Goal: Information Seeking & Learning: Learn about a topic

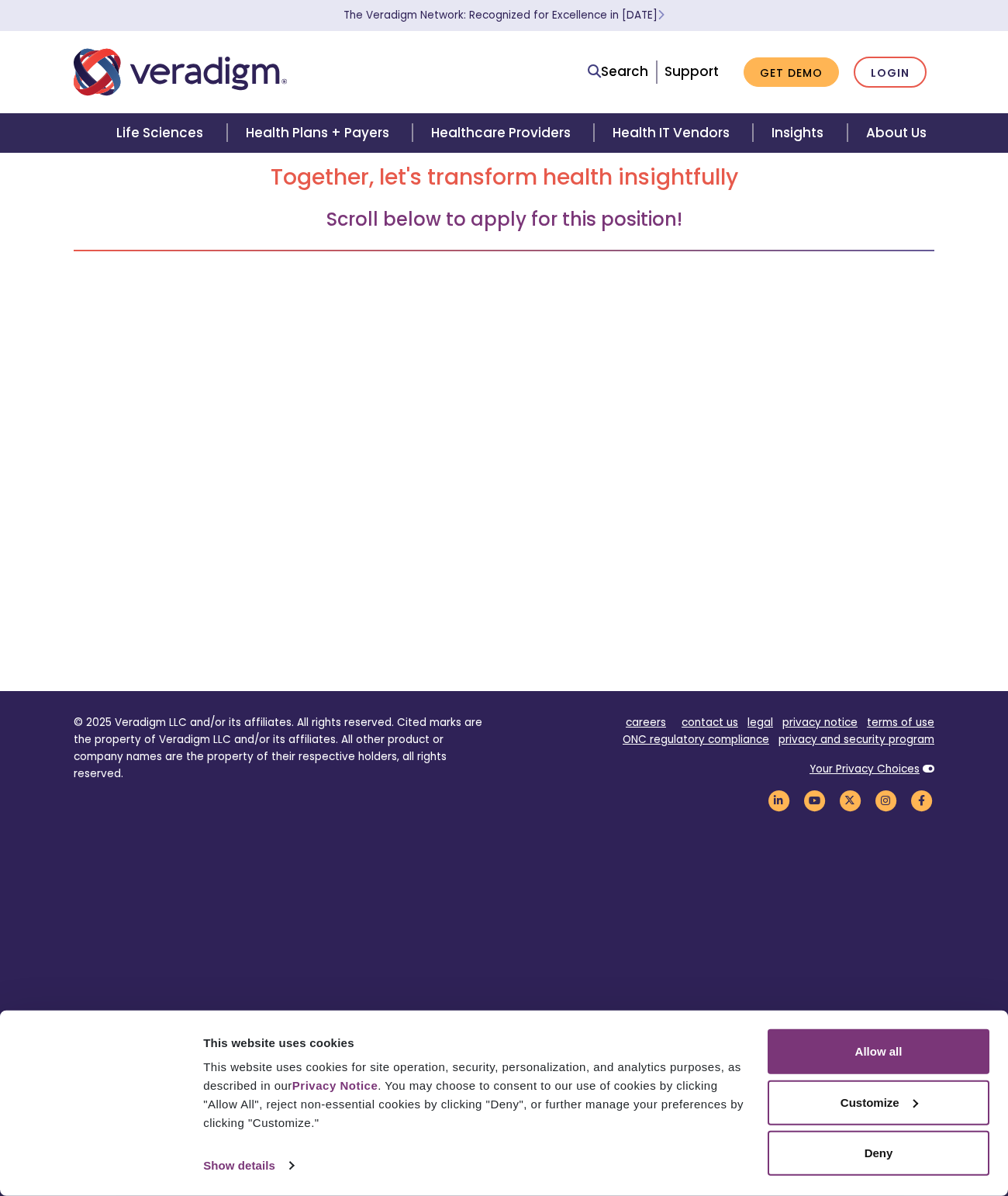
scroll to position [152, 0]
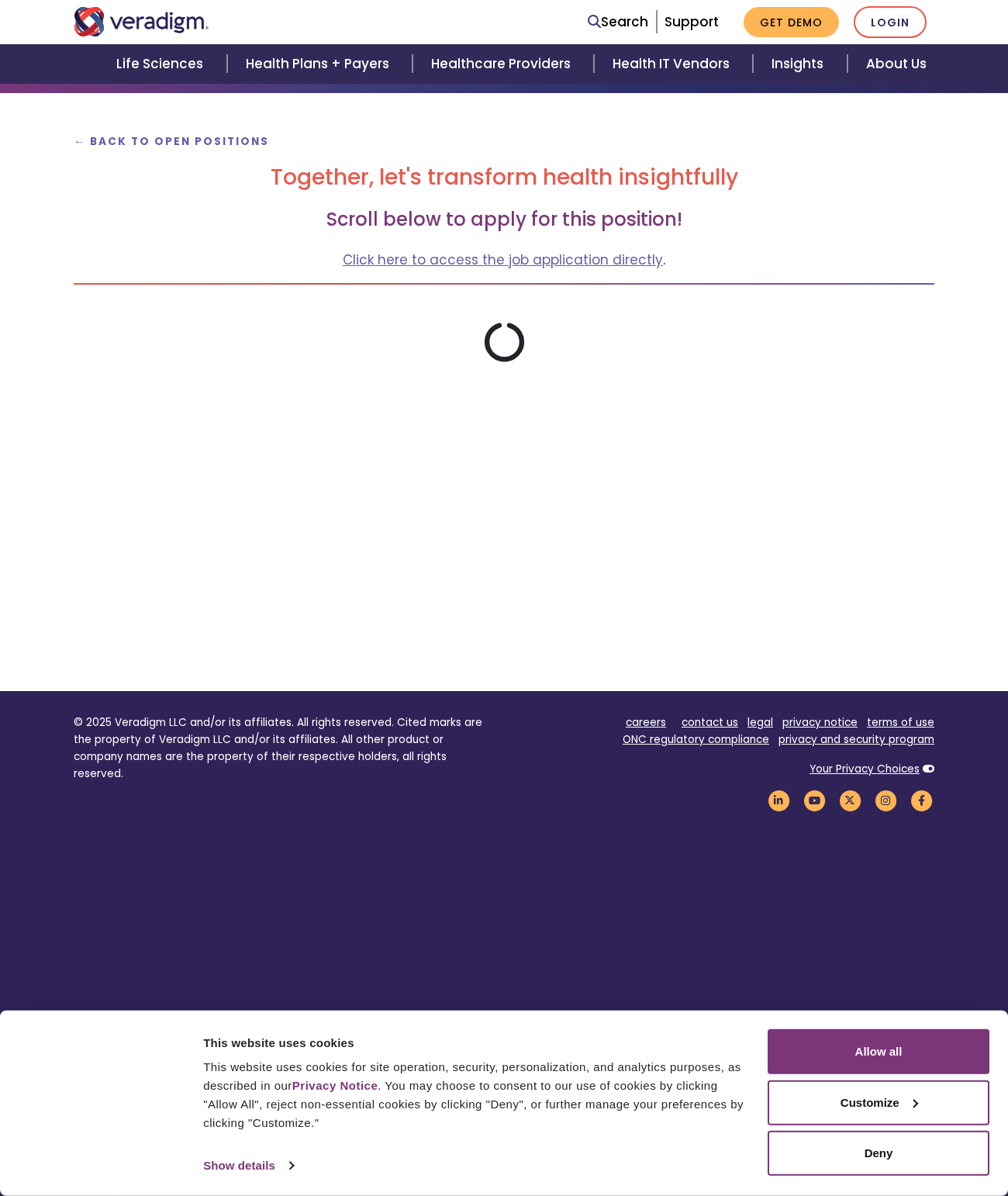
scroll to position [152, 0]
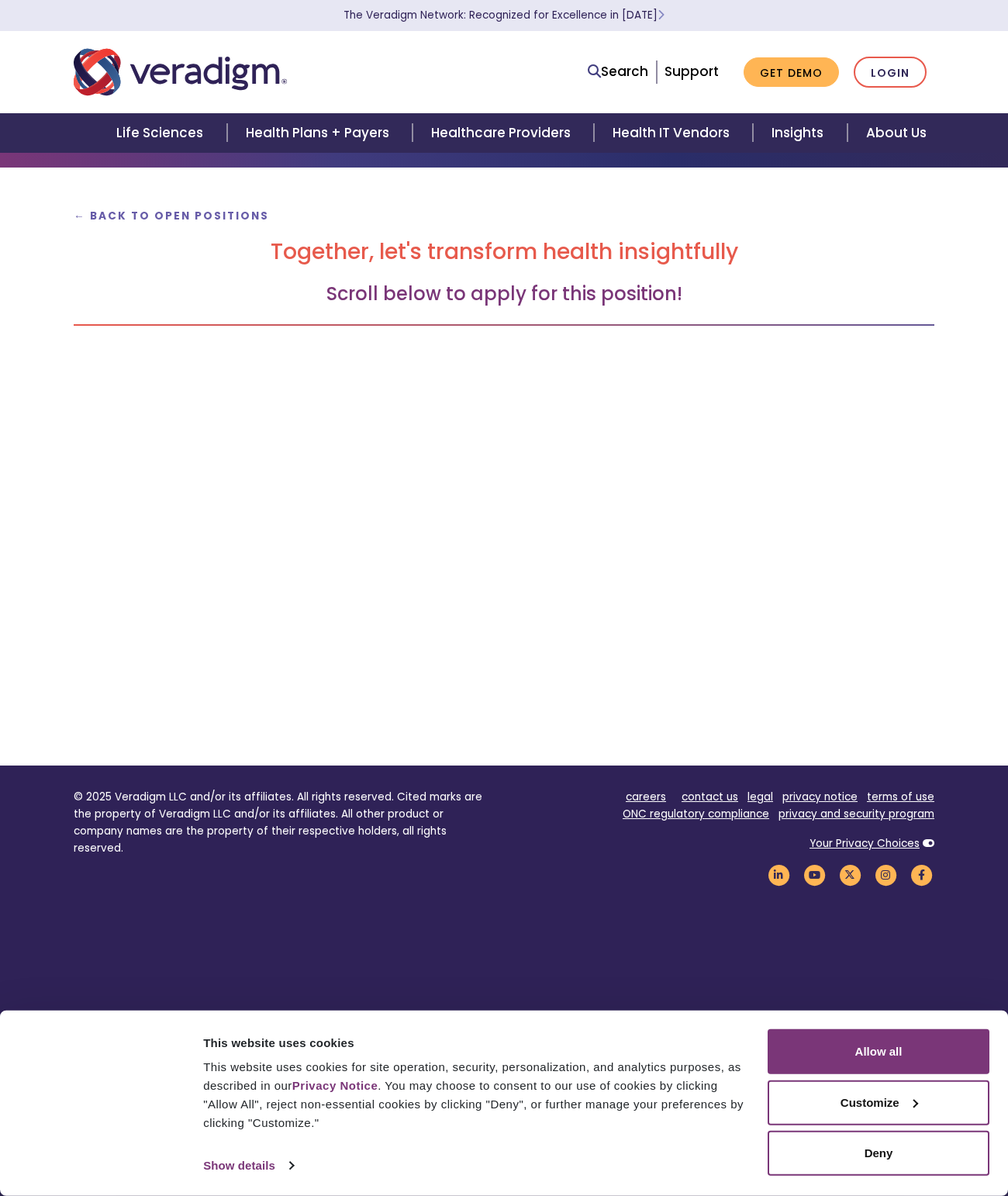
scroll to position [152, 0]
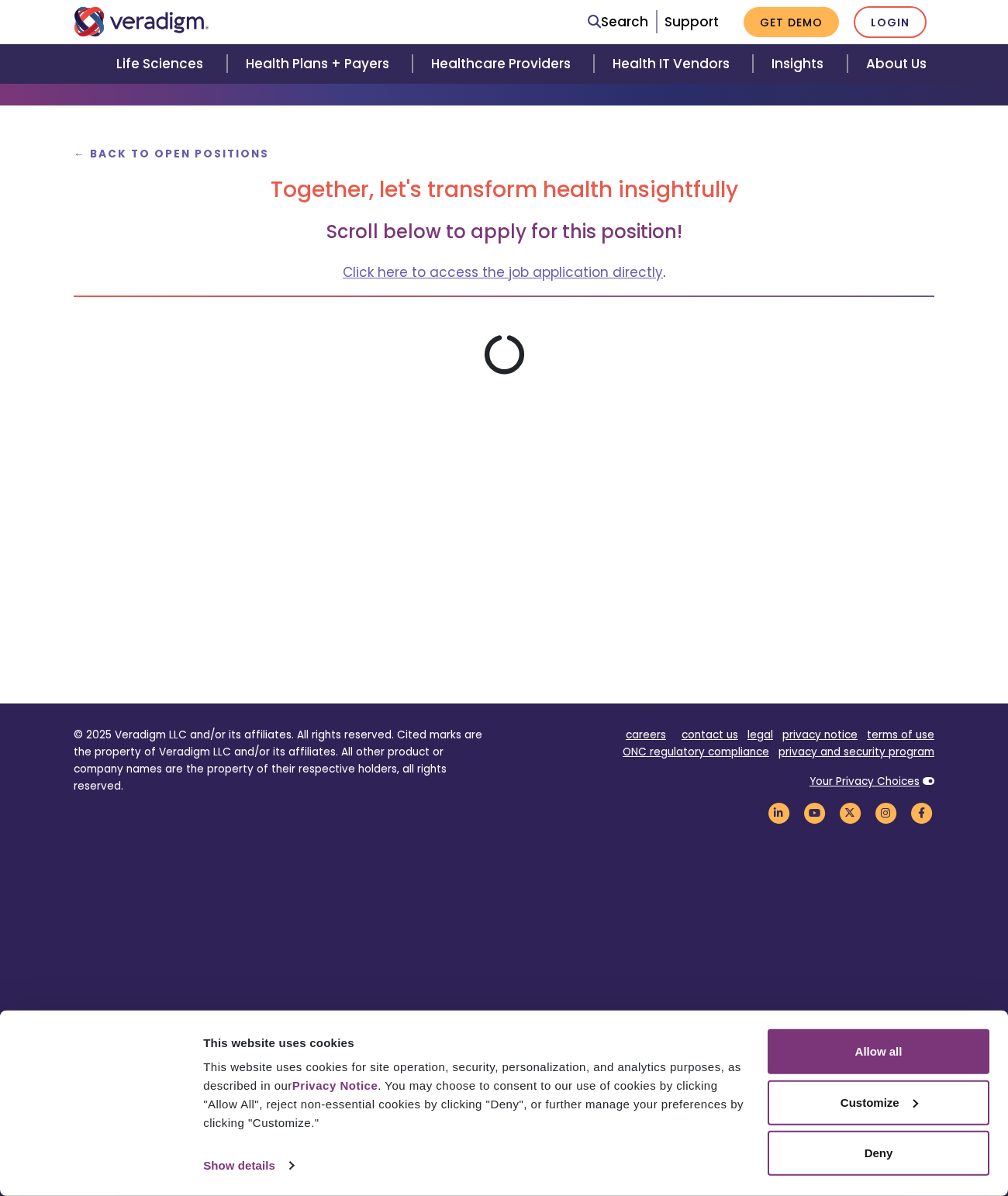
scroll to position [152, 0]
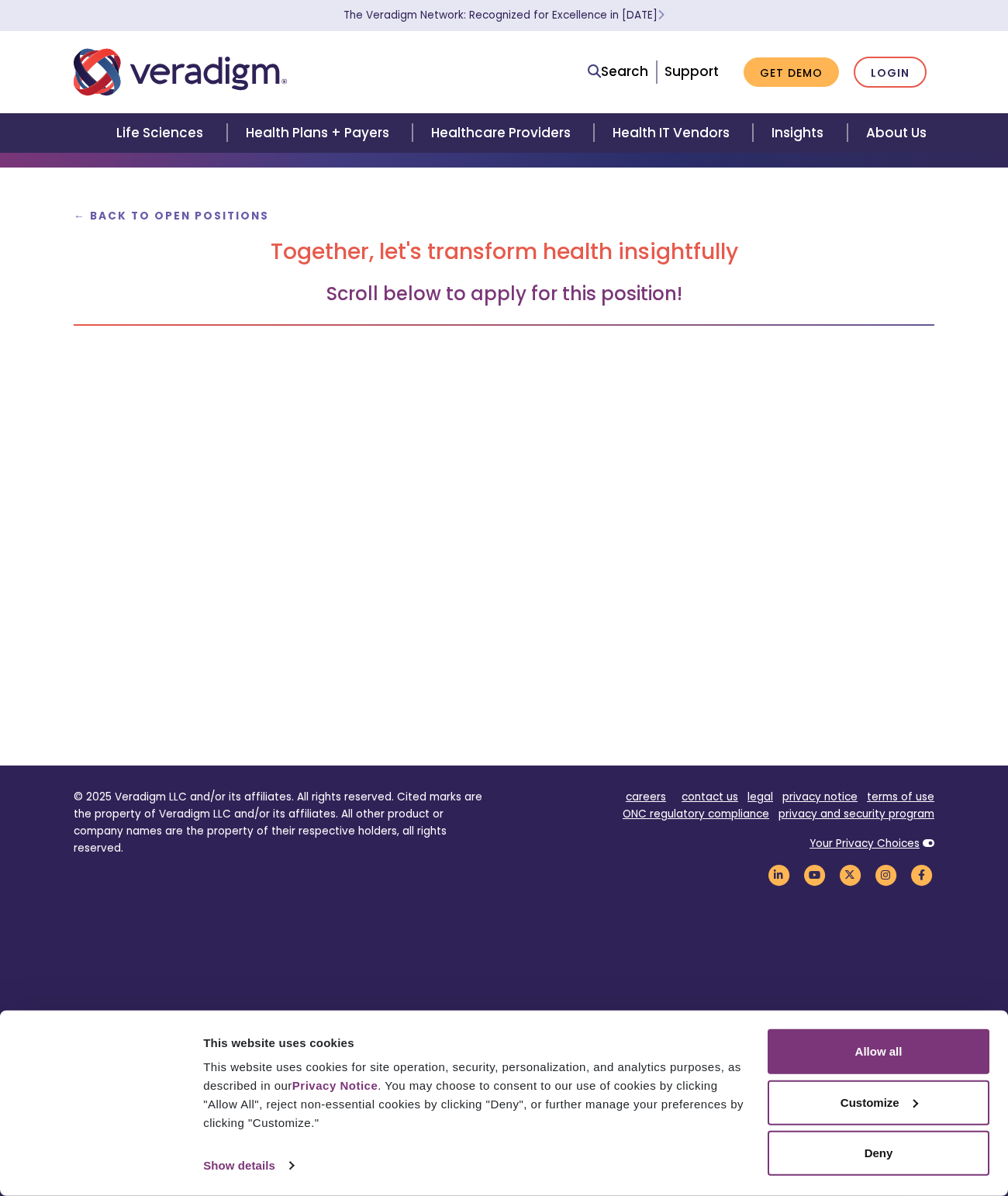
scroll to position [152, 0]
